Goal: Information Seeking & Learning: Find specific fact

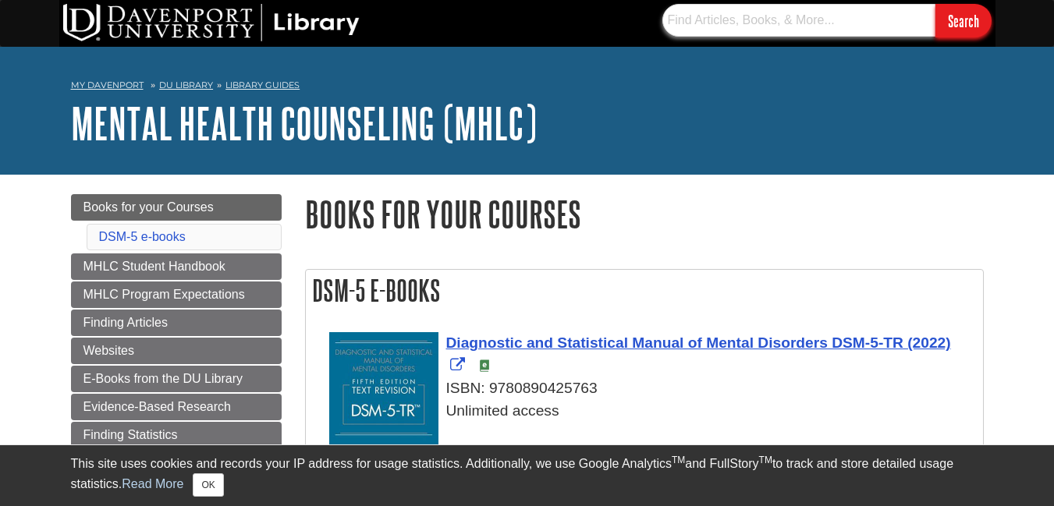
click at [724, 24] on input "text" at bounding box center [799, 20] width 273 height 33
type input "mixed method design in"
drag, startPoint x: 777, startPoint y: 36, endPoint x: 584, endPoint y: 45, distance: 193.0
click at [584, 45] on div "mixed method design in Search" at bounding box center [527, 23] width 936 height 47
paste input "Mixed Methods Research Designs in Counseling Psychology"
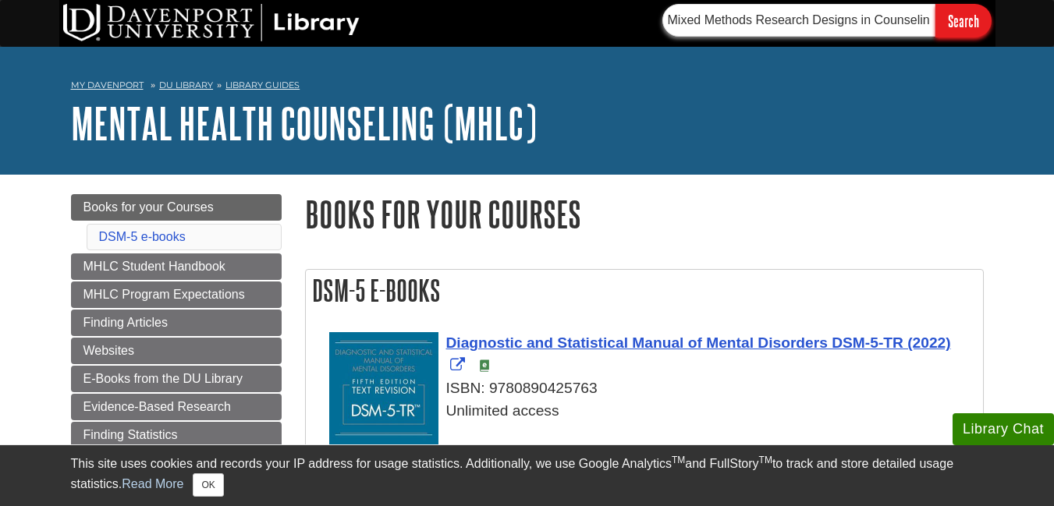
scroll to position [0, 74]
type input "Mixed Methods Research Designs in Counseling Psychology"
click at [965, 16] on input "Search" at bounding box center [964, 21] width 56 height 34
click at [731, 23] on input "text" at bounding box center [799, 20] width 273 height 33
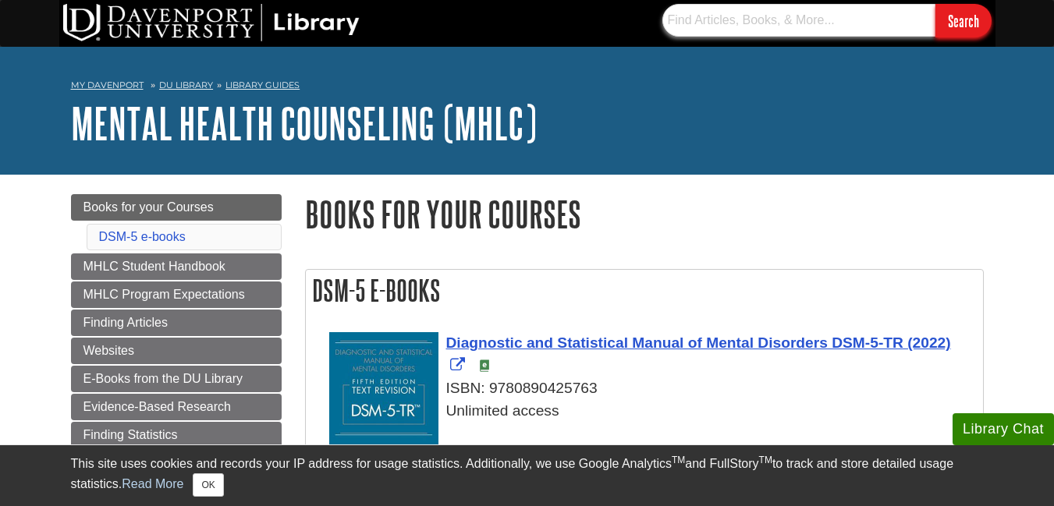
paste input "healthcare provisions that might affect sexual minority individuals"
type input "healthcare provisions that might affect sexual minority individuals"
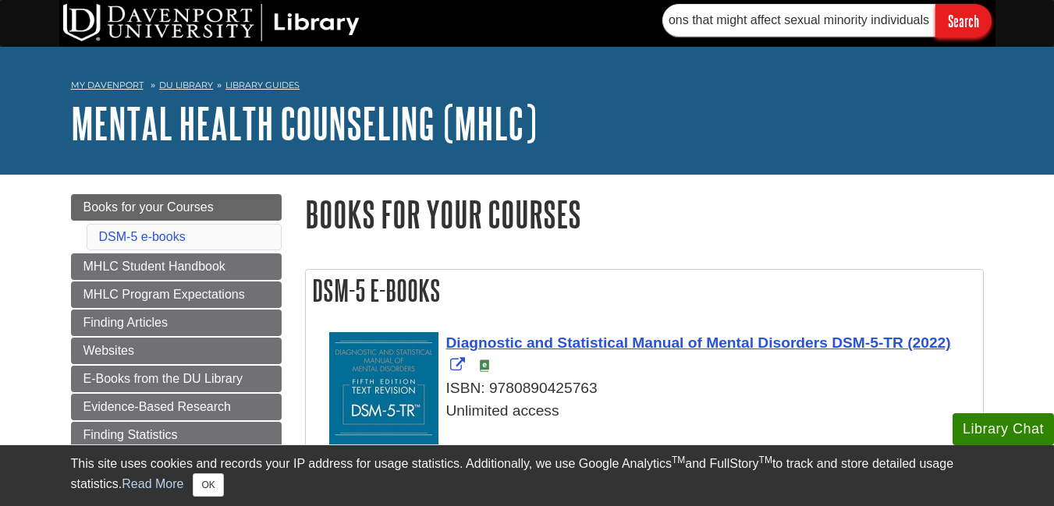
scroll to position [0, 0]
click at [961, 27] on input "Search" at bounding box center [964, 21] width 56 height 34
